Goal: Information Seeking & Learning: Learn about a topic

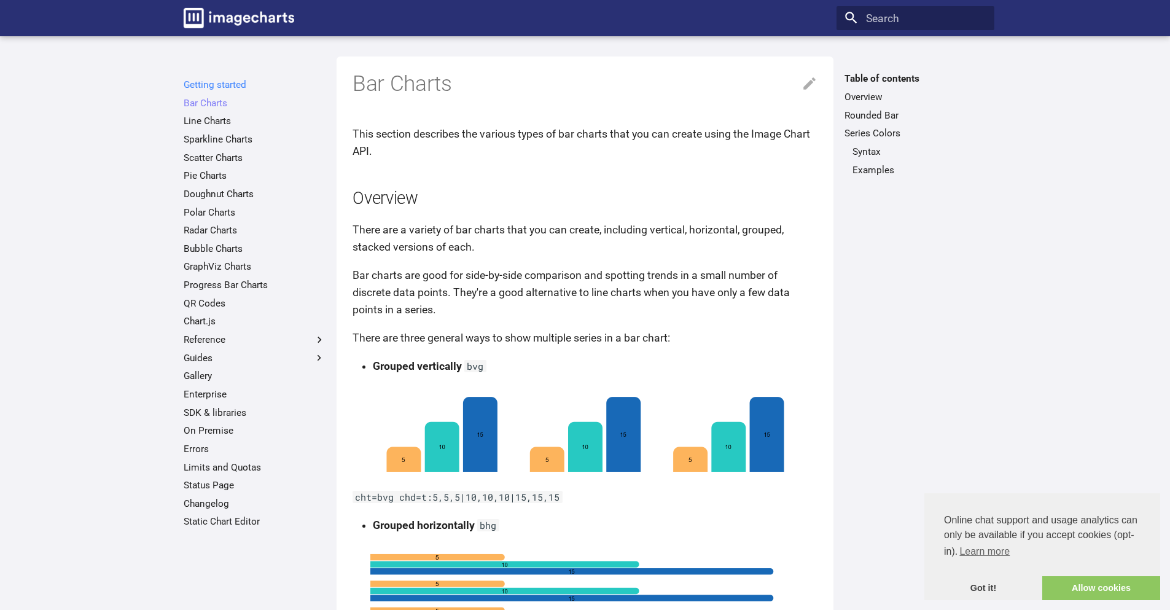
click at [233, 88] on link "Getting started" at bounding box center [255, 85] width 142 height 12
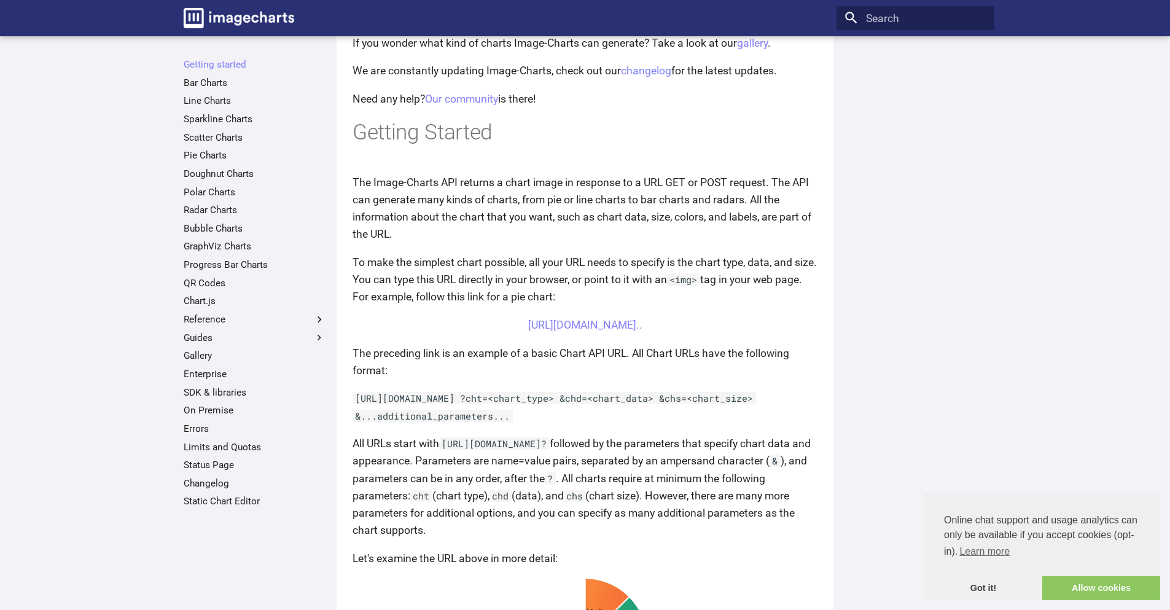
scroll to position [204, 0]
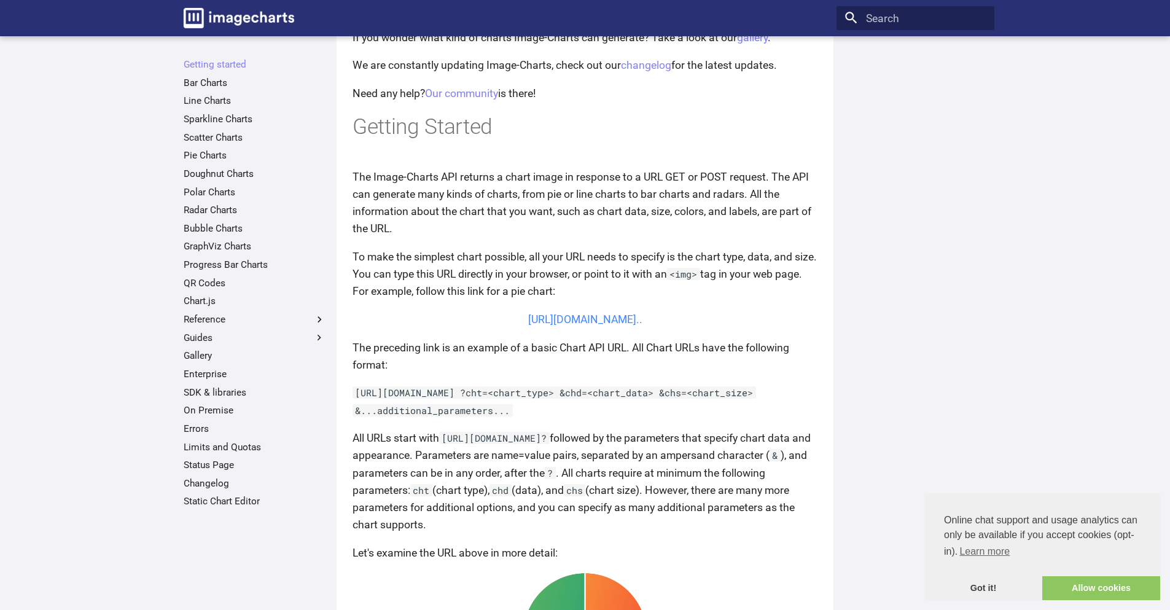
click at [642, 325] on link "https://image-charts.com/chart?chs=700x190&chd=t:60,40&cht=p3&chl=Hello%7CWorld…" at bounding box center [585, 319] width 114 height 12
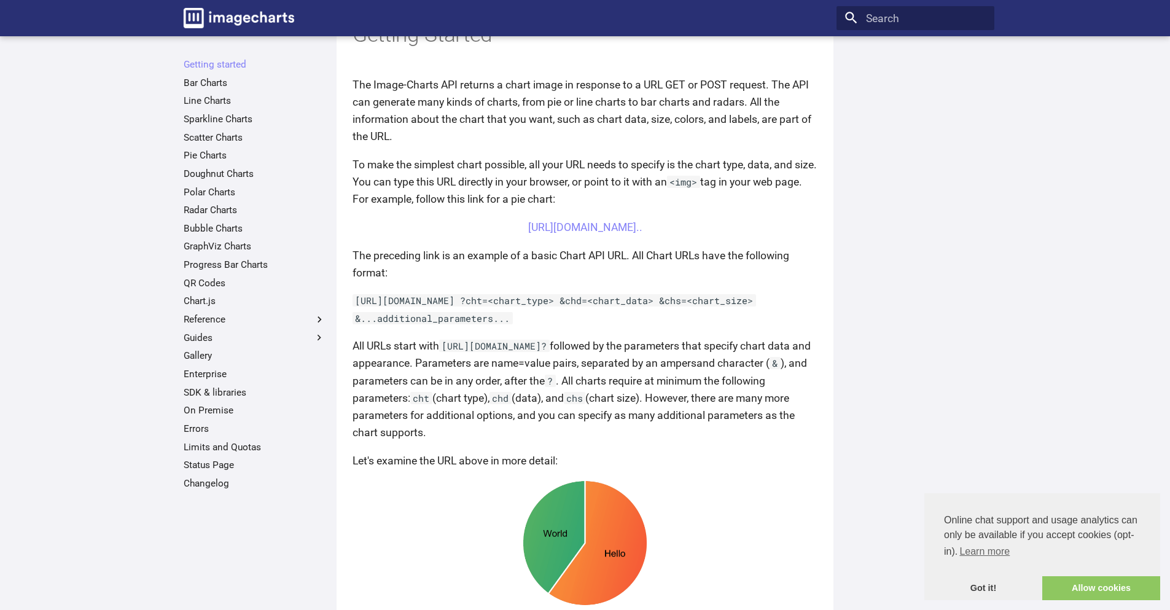
scroll to position [0, 0]
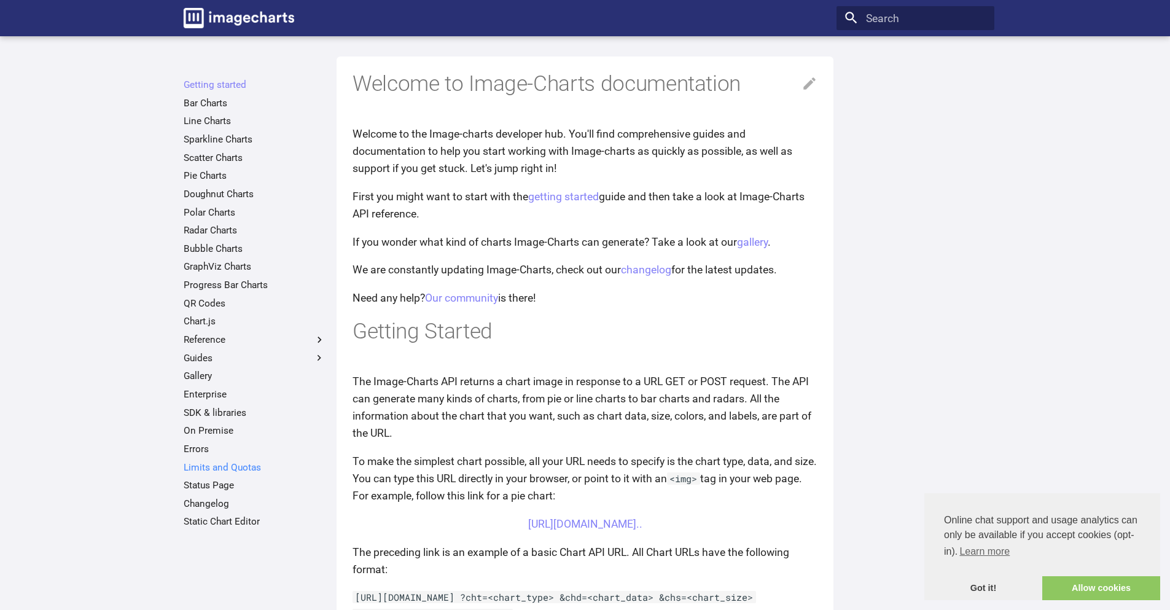
click at [256, 471] on link "Limits and Quotas" at bounding box center [255, 467] width 142 height 12
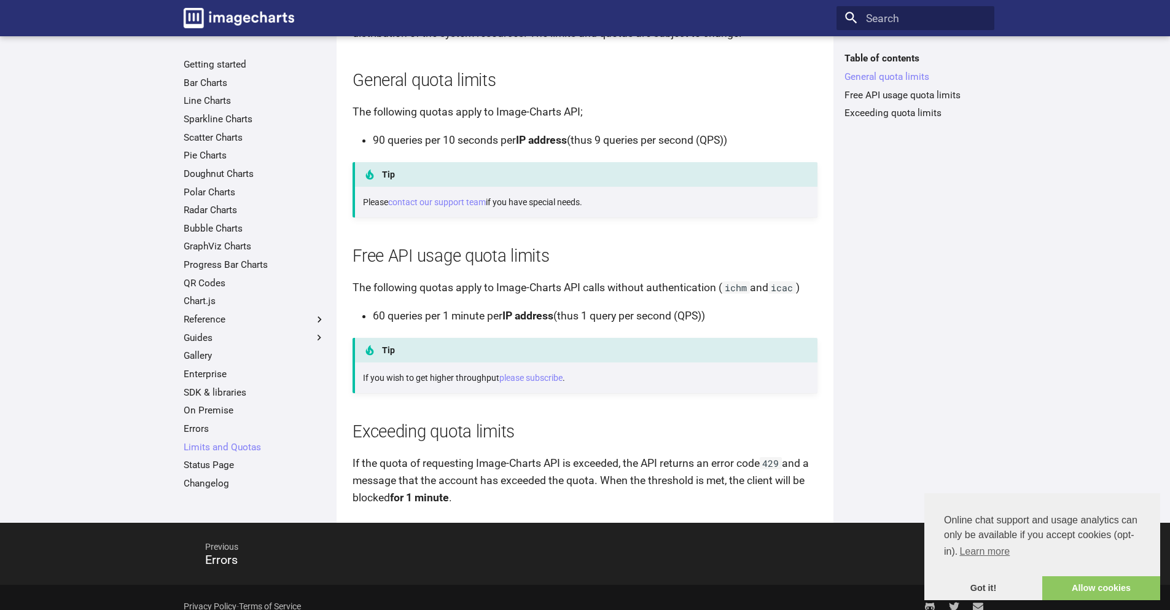
scroll to position [181, 0]
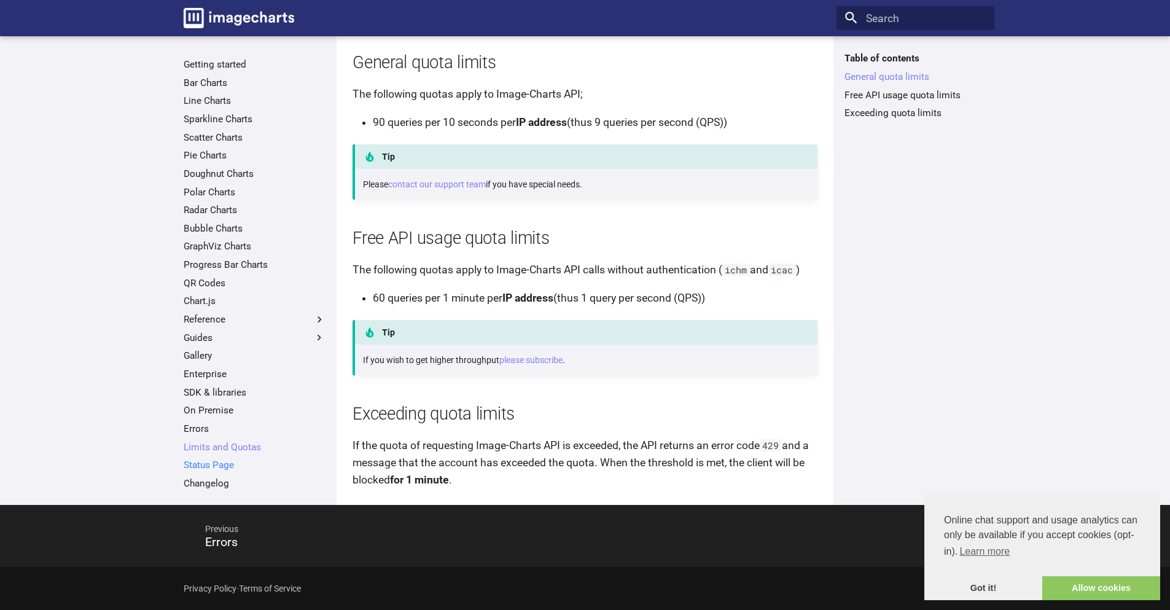
click at [222, 465] on link "Status Page" at bounding box center [255, 465] width 142 height 12
click at [220, 481] on link "Changelog" at bounding box center [255, 483] width 142 height 12
click at [228, 24] on img "Image-Charts documentation" at bounding box center [239, 18] width 111 height 20
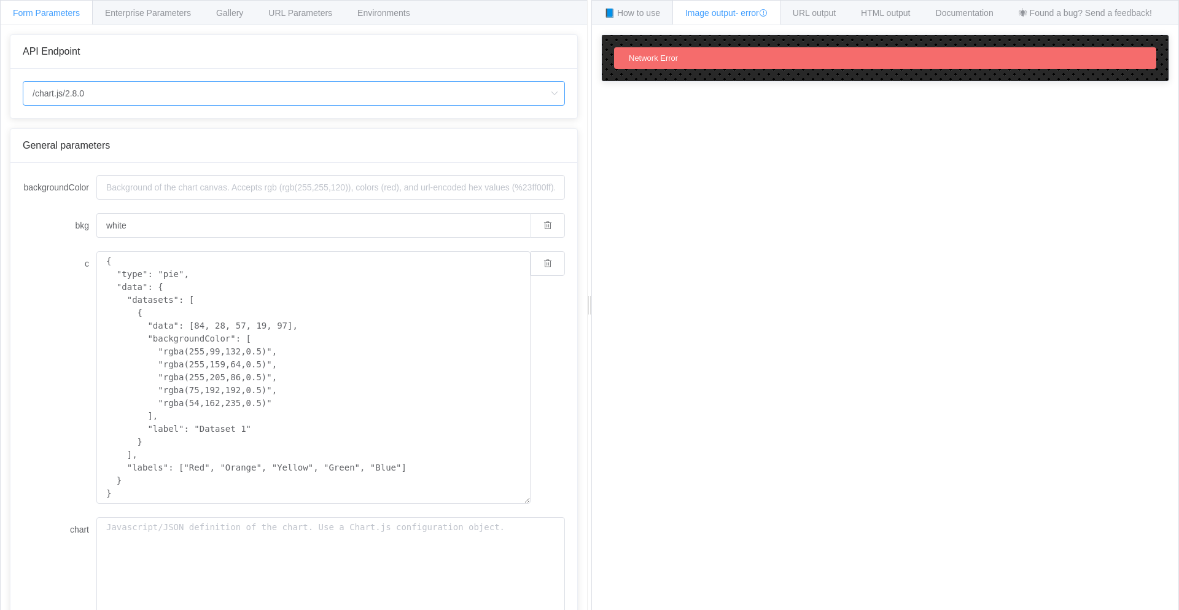
click at [303, 85] on input "/chart.js/2.8.0" at bounding box center [294, 93] width 542 height 25
click at [871, 131] on div "How to maximize Image Charts in 3 steps Read the step-by-step guide to the Imag…" at bounding box center [885, 326] width 586 height 603
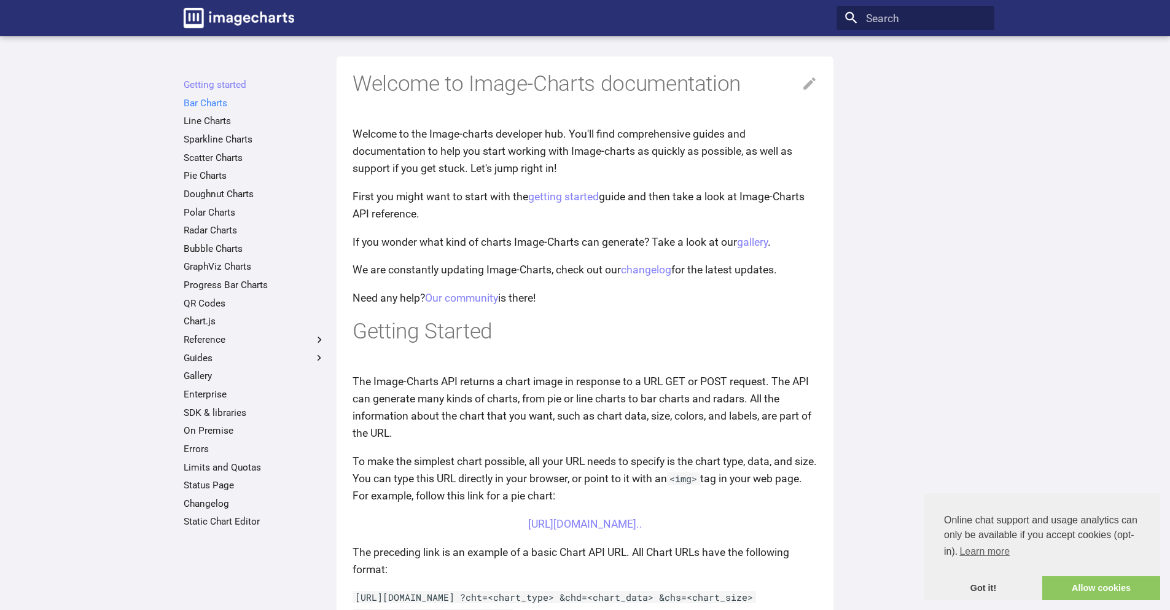
click at [215, 106] on link "Bar Charts" at bounding box center [255, 103] width 142 height 12
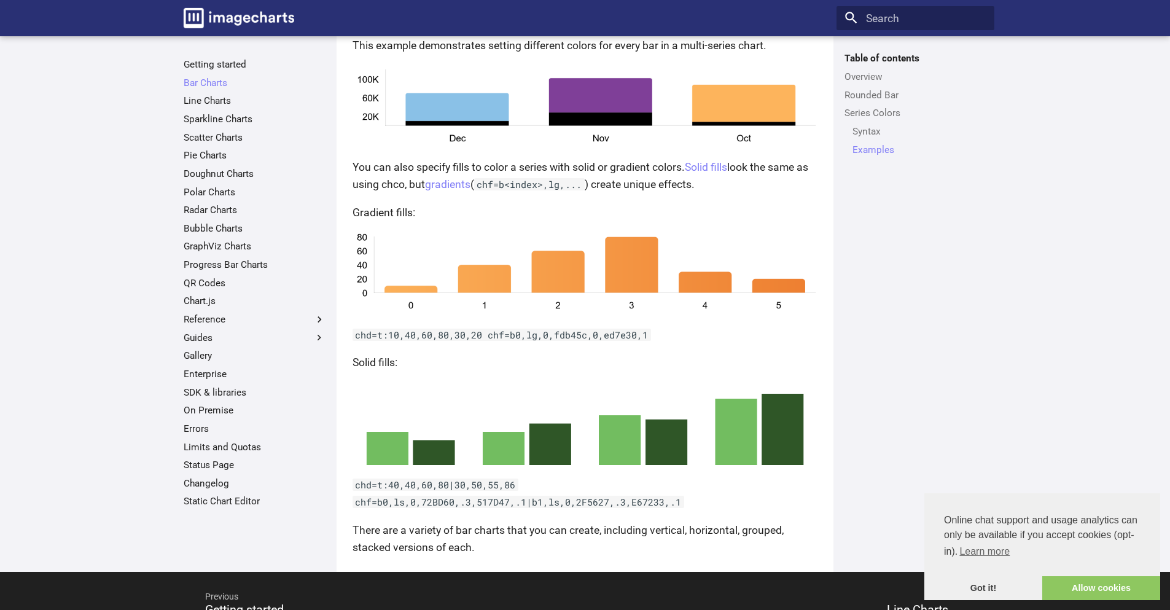
scroll to position [2526, 0]
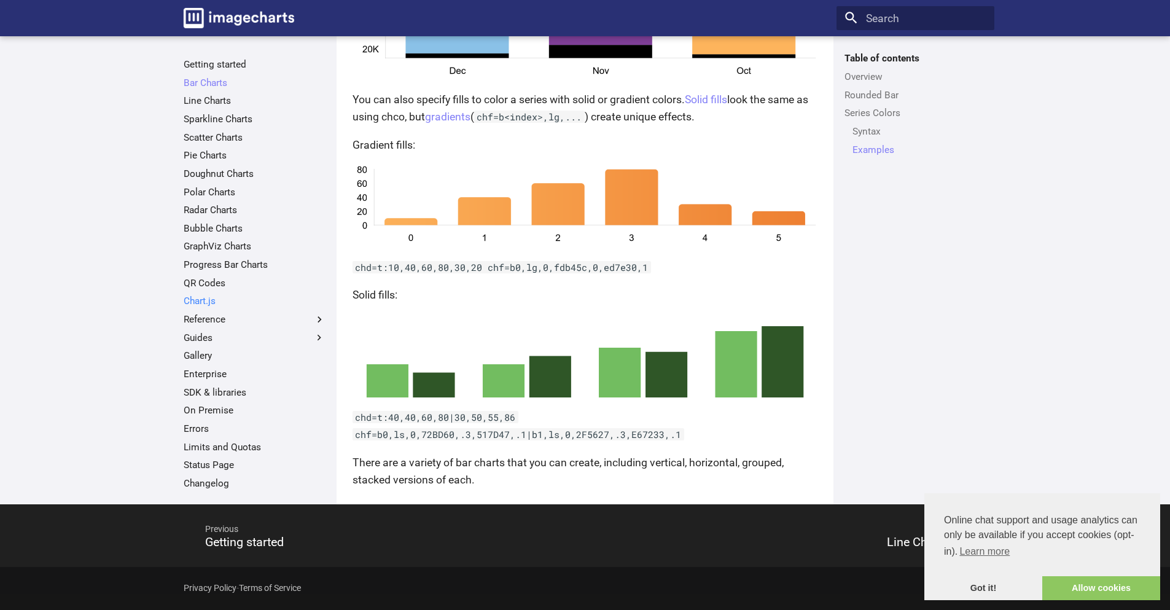
click at [202, 302] on link "Chart.js" at bounding box center [255, 301] width 142 height 12
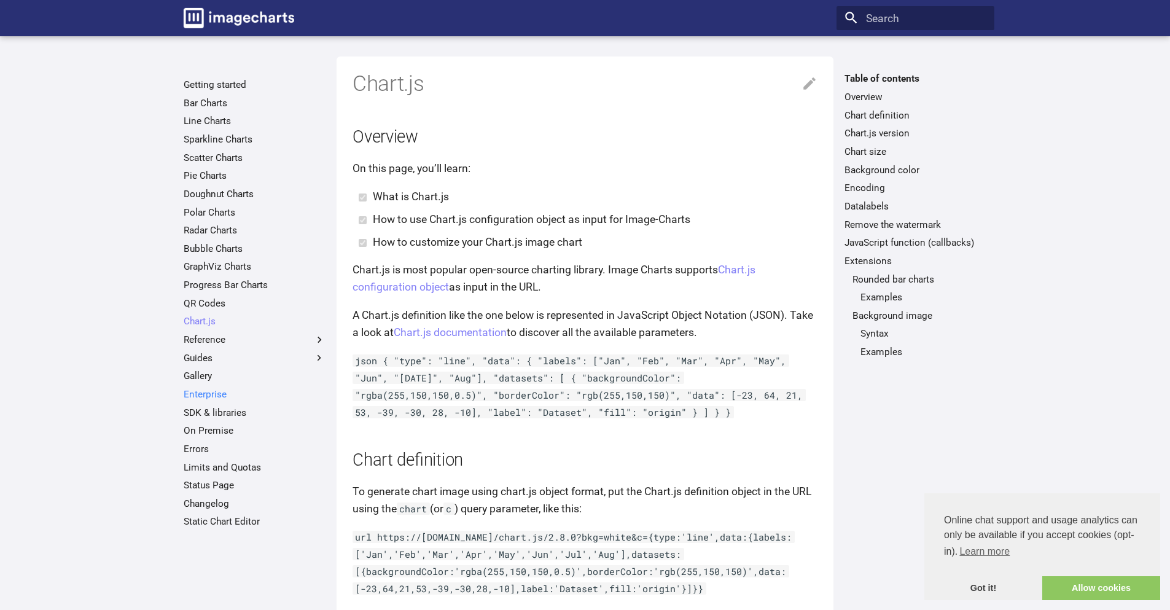
click at [220, 398] on link "Enterprise" at bounding box center [255, 394] width 142 height 12
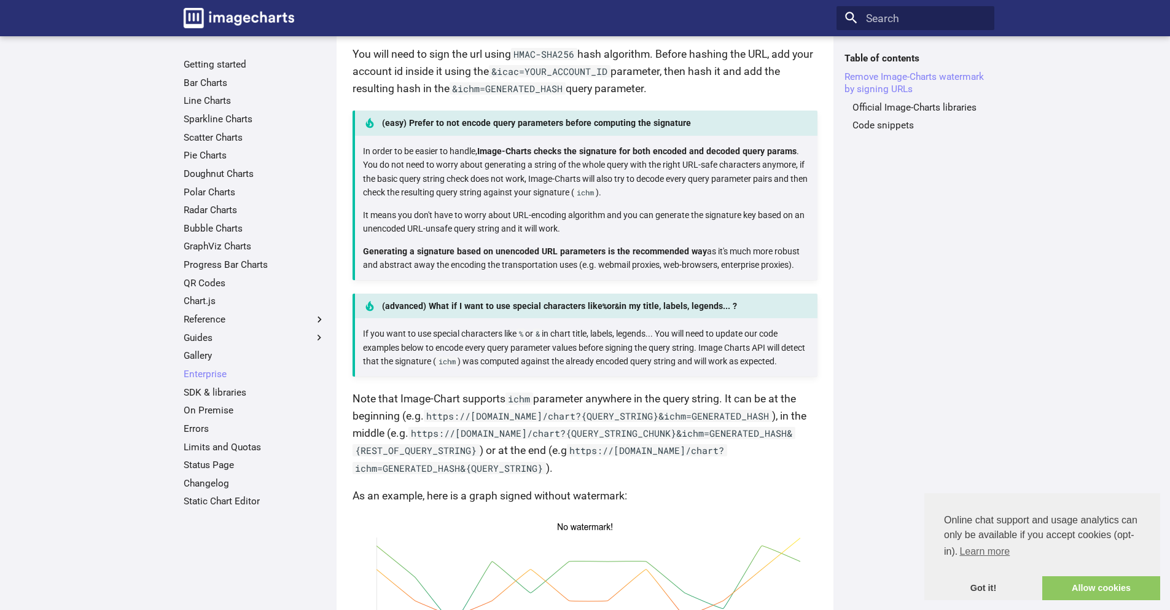
scroll to position [614, 0]
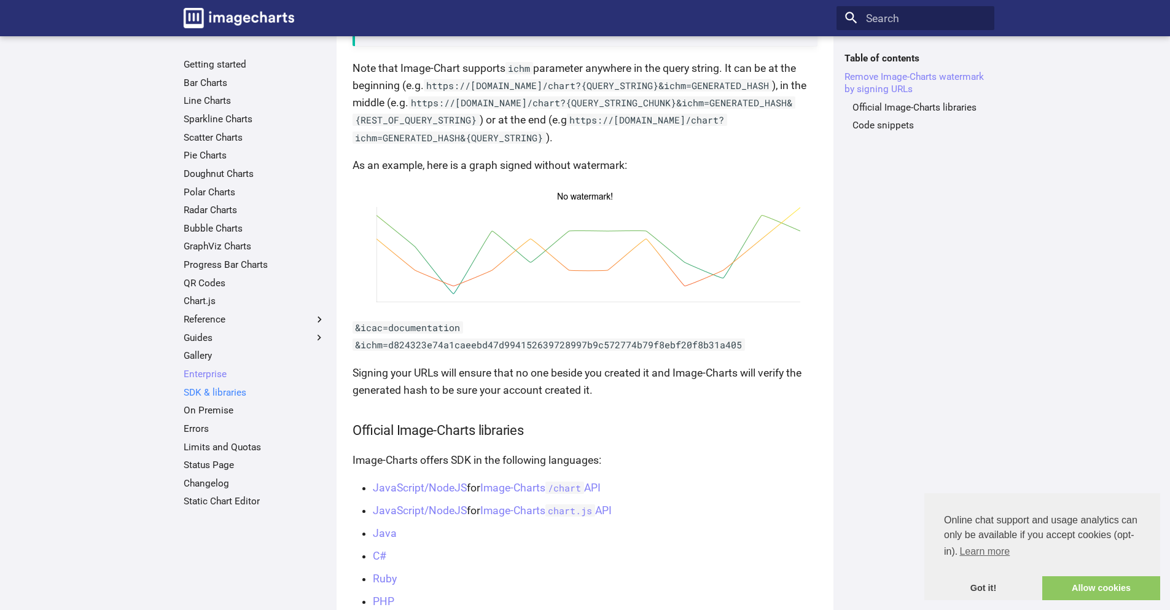
click at [246, 392] on link "SDK & libraries" at bounding box center [255, 392] width 142 height 12
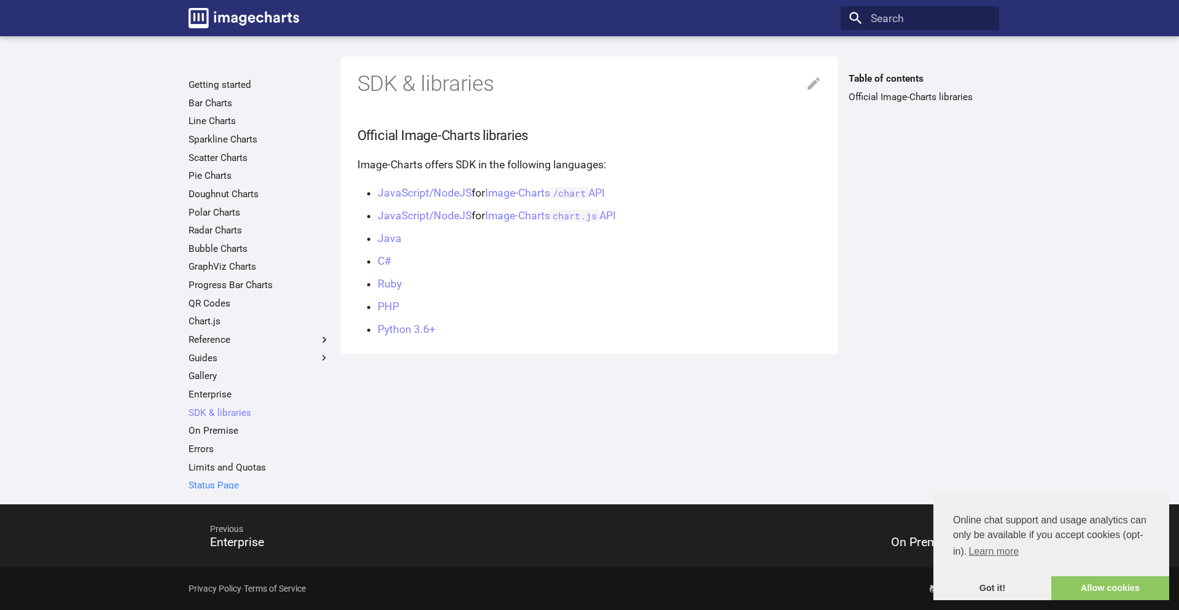
scroll to position [39, 0]
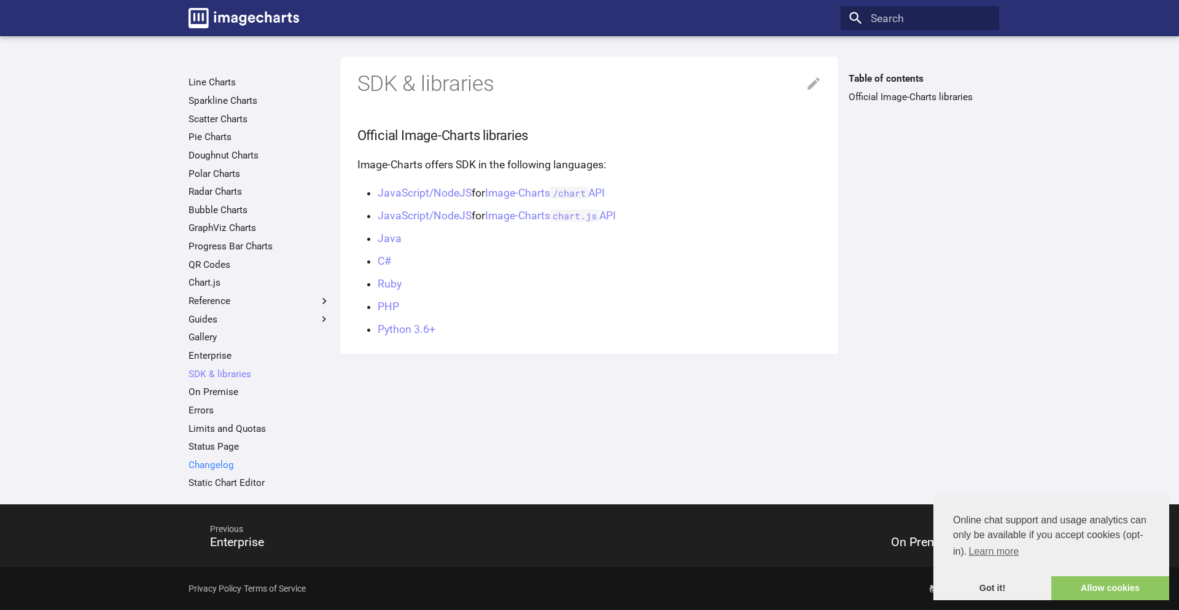
click at [227, 467] on link "Changelog" at bounding box center [259, 465] width 142 height 12
click at [259, 7] on link "Image-Charts documentation" at bounding box center [244, 17] width 122 height 31
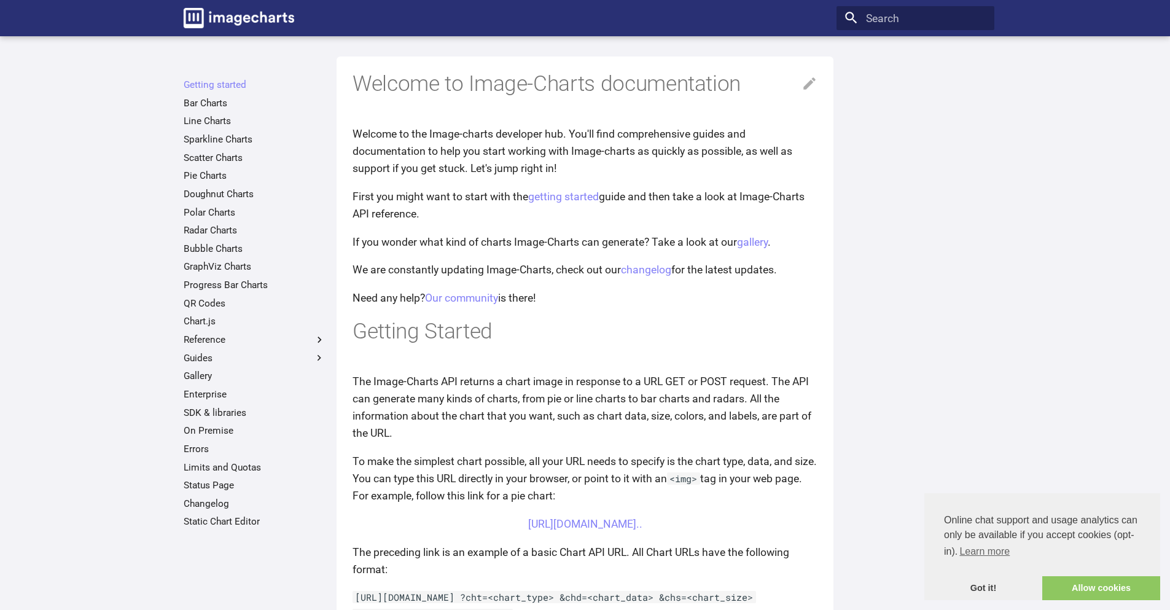
drag, startPoint x: 349, startPoint y: 383, endPoint x: 677, endPoint y: 490, distance: 344.8
copy article "The Image-Charts API returns a chart image in response to a URL GET or POST req…"
click at [524, 378] on p "The Image-Charts API returns a chart image in response to a URL GET or POST req…" at bounding box center [584, 407] width 465 height 69
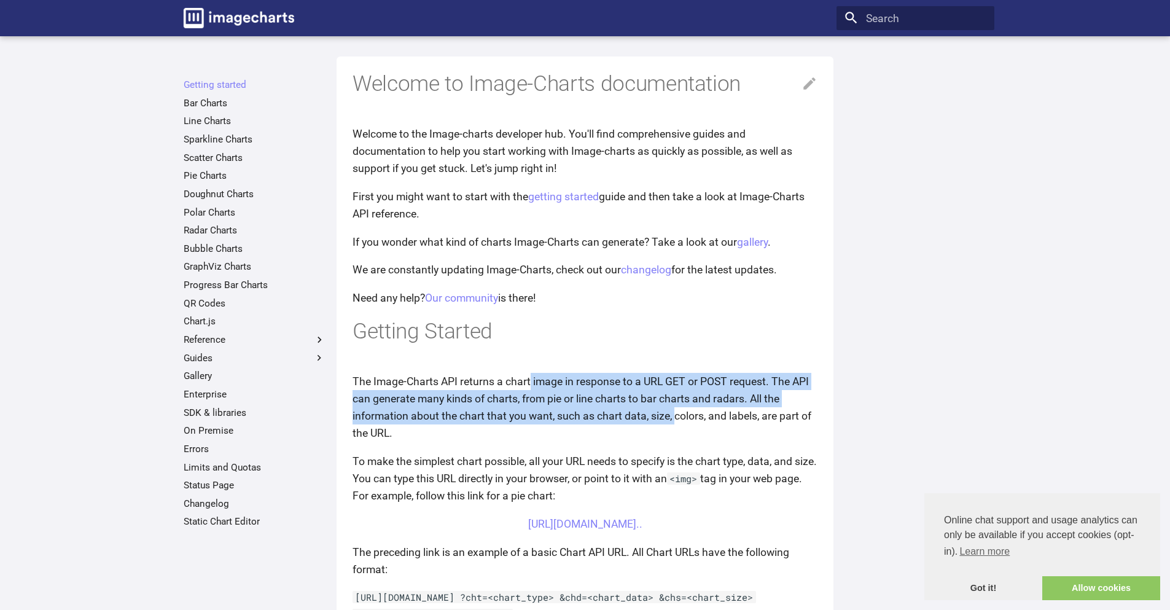
drag, startPoint x: 529, startPoint y: 379, endPoint x: 677, endPoint y: 409, distance: 150.4
click at [677, 409] on p "The Image-Charts API returns a chart image in response to a URL GET or POST req…" at bounding box center [584, 407] width 465 height 69
